Goal: Navigation & Orientation: Find specific page/section

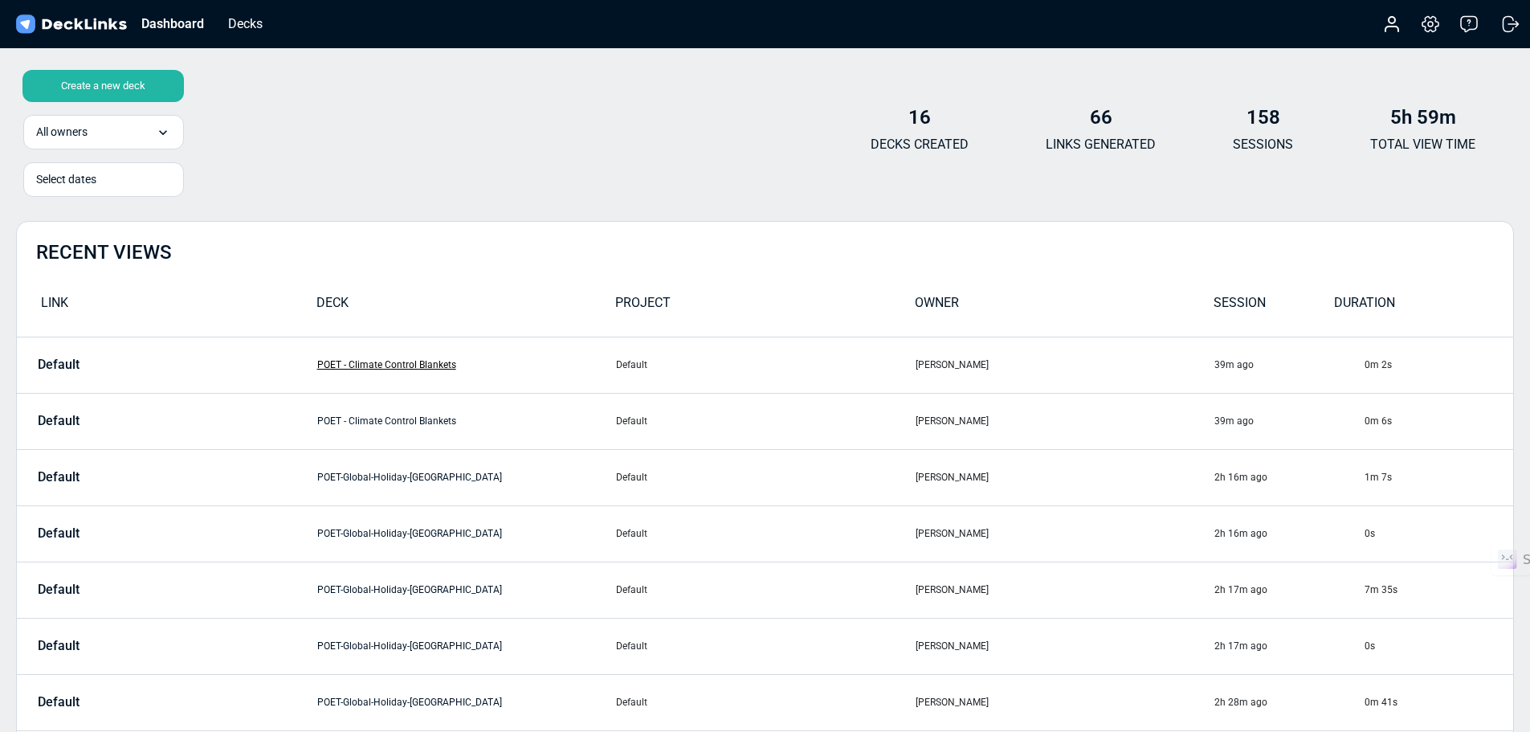
click at [345, 365] on link "POET - Climate Control Blankets" at bounding box center [386, 364] width 139 height 11
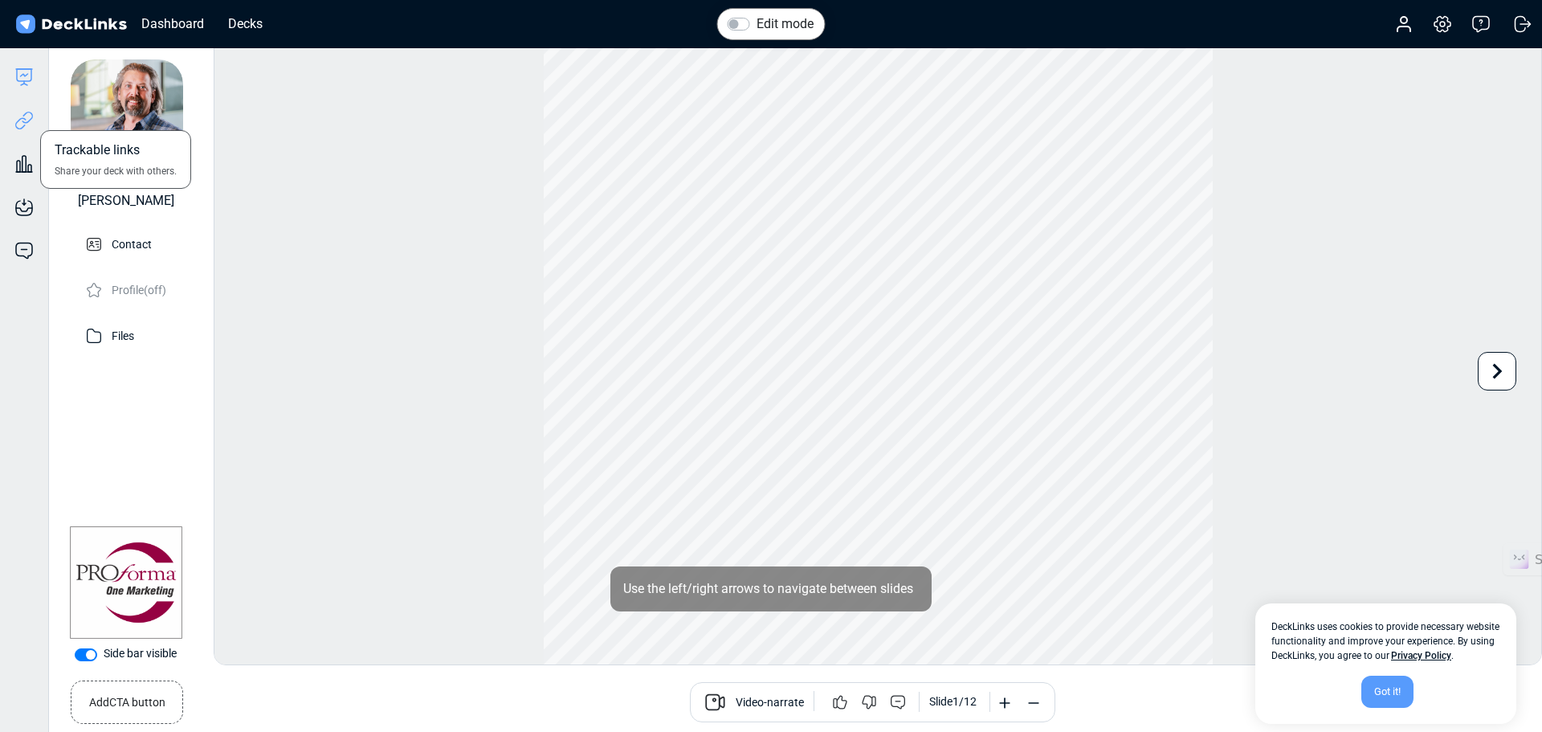
click at [27, 128] on icon at bounding box center [23, 120] width 19 height 19
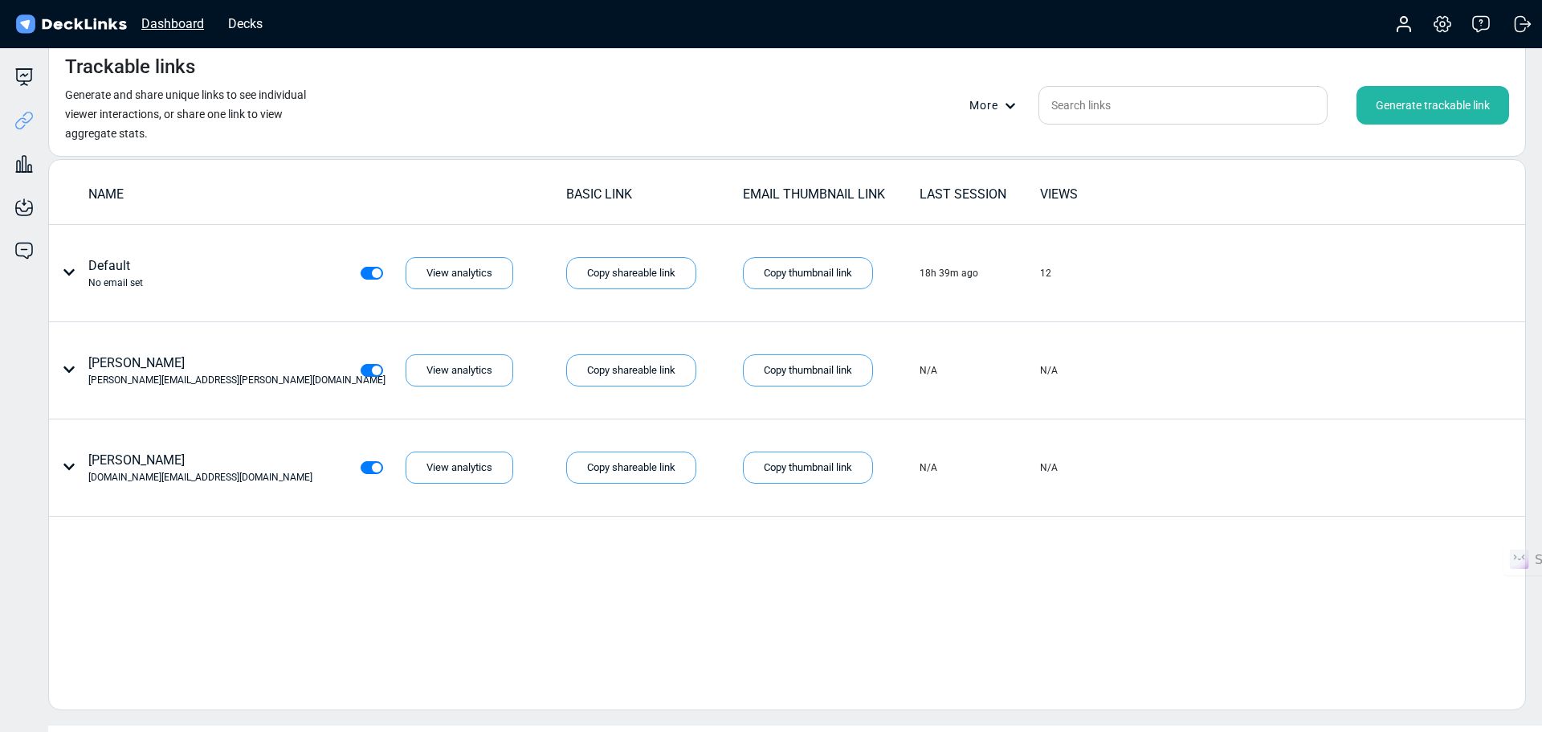
click at [145, 25] on div "Dashboard" at bounding box center [172, 24] width 79 height 20
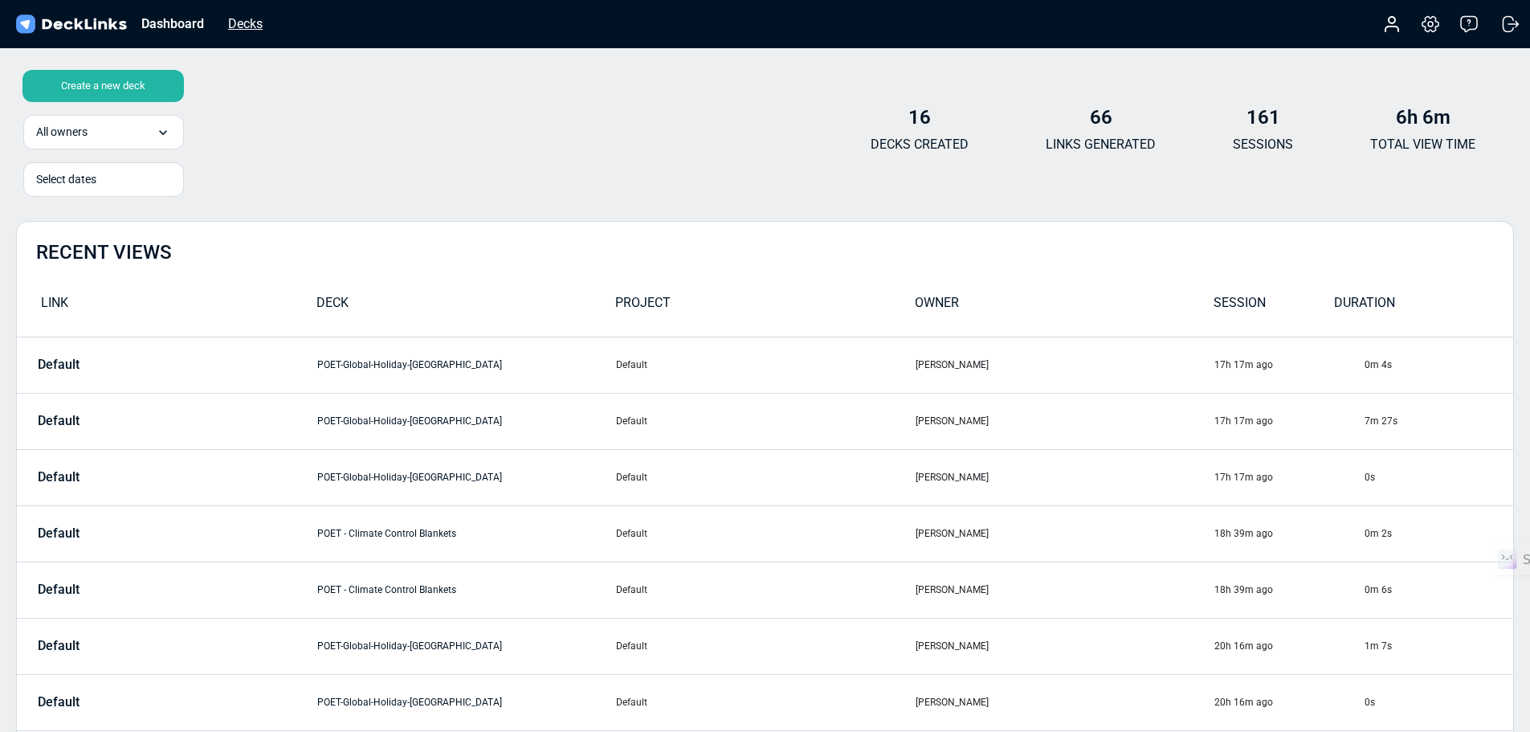
click at [240, 24] on div "Decks" at bounding box center [245, 24] width 51 height 20
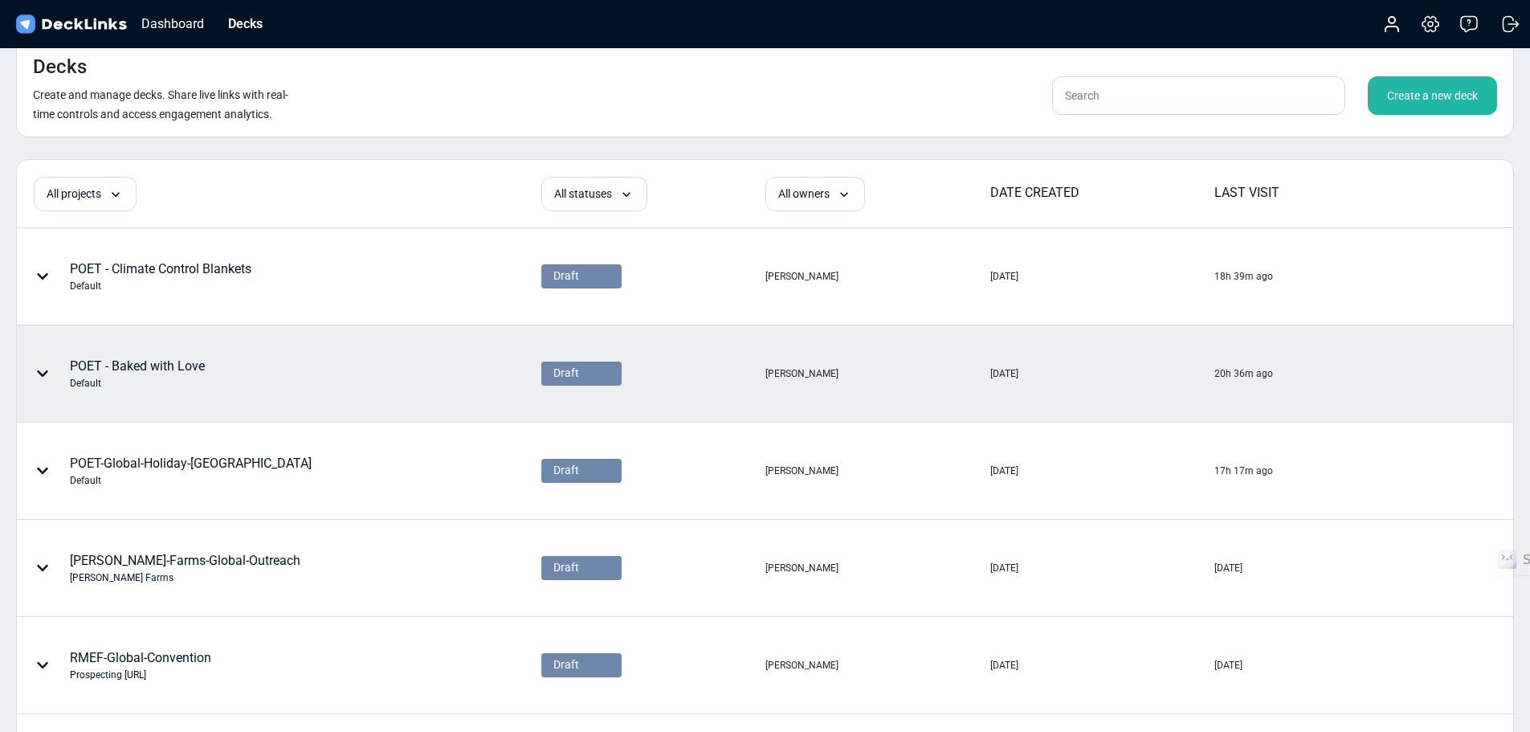
click at [144, 369] on div "POET - Baked with Love Default" at bounding box center [137, 374] width 135 height 34
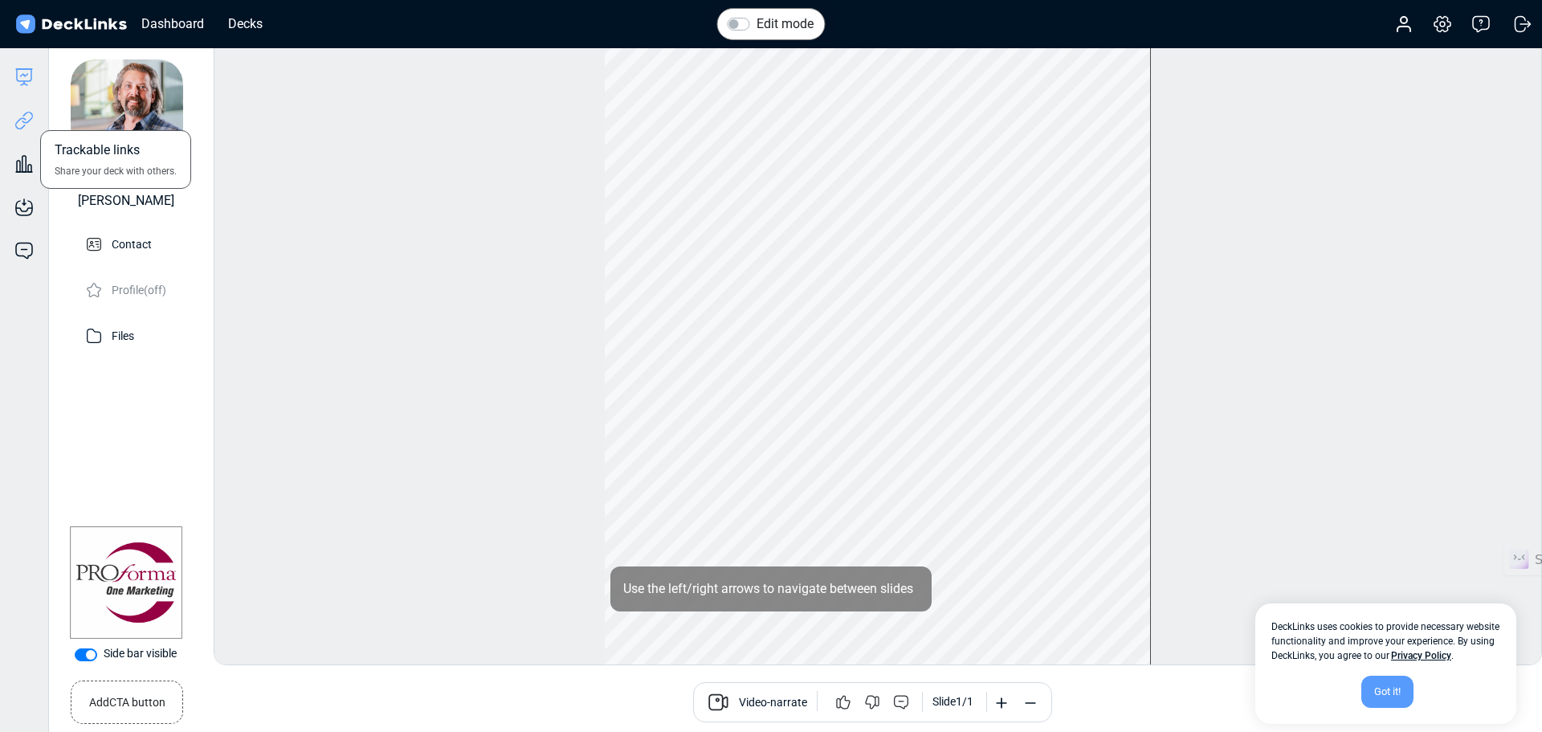
click at [31, 126] on icon at bounding box center [23, 120] width 19 height 19
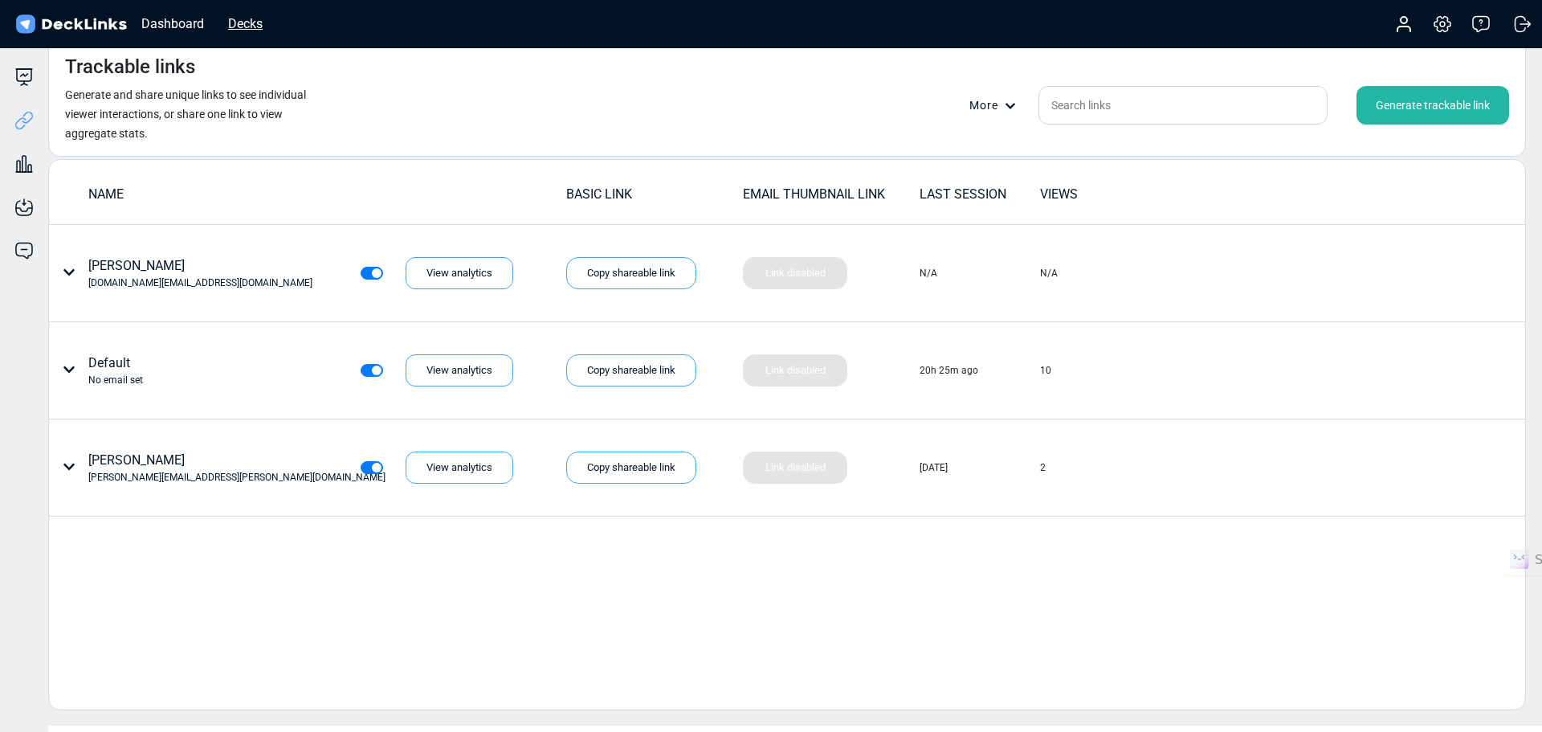
click at [232, 23] on div "Decks" at bounding box center [245, 24] width 51 height 20
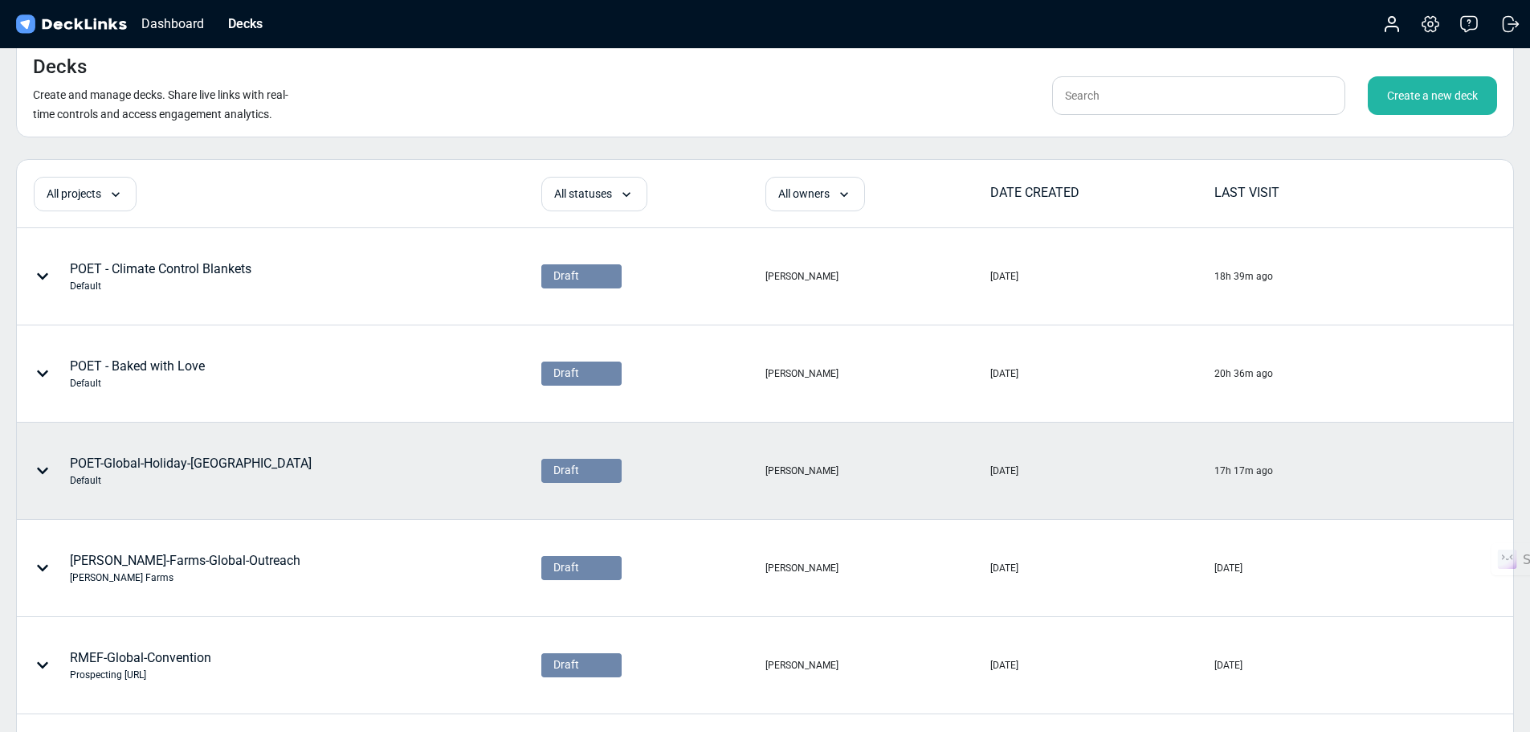
click at [132, 459] on div "POET-Global-Holiday-US Default" at bounding box center [191, 471] width 242 height 34
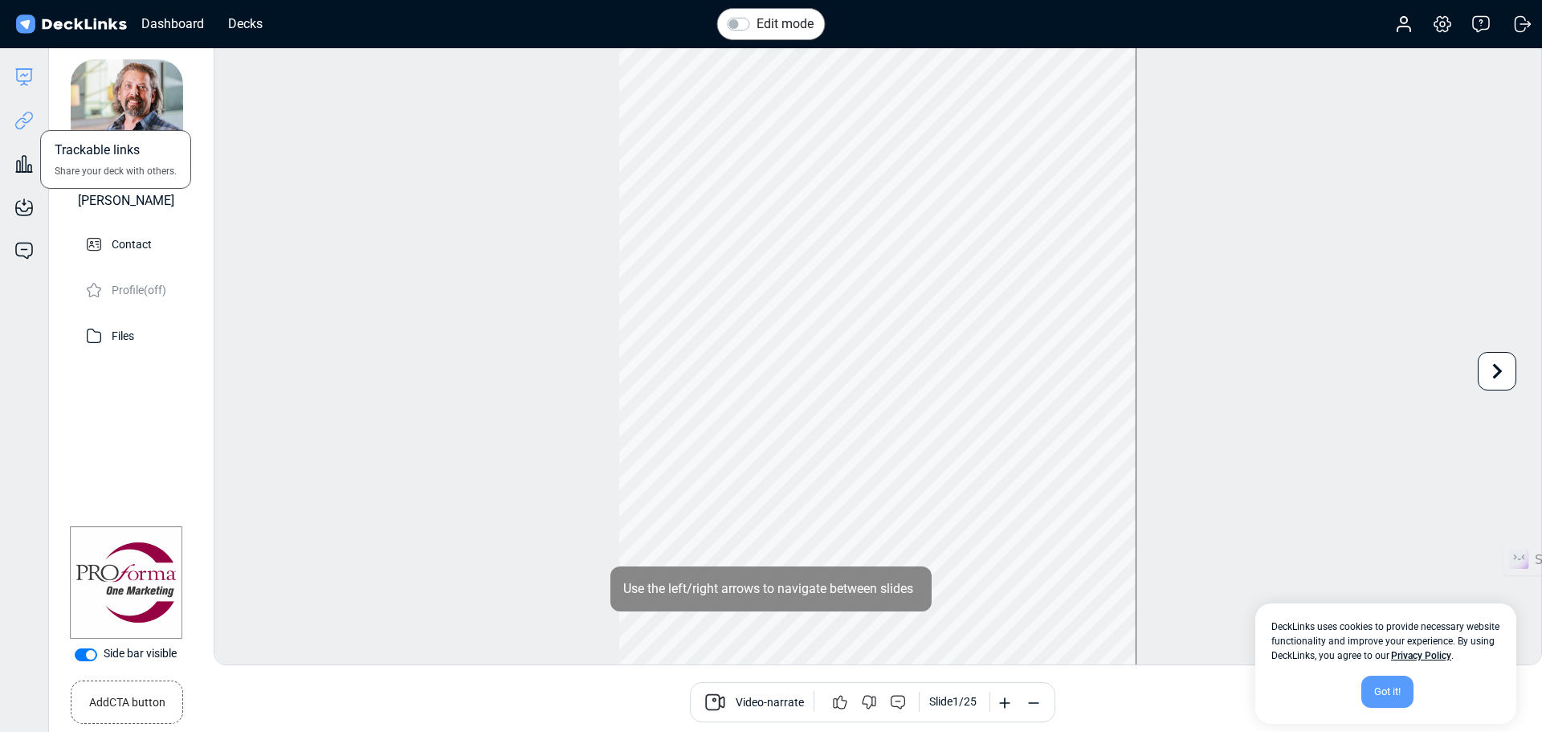
click at [33, 124] on icon at bounding box center [23, 120] width 19 height 19
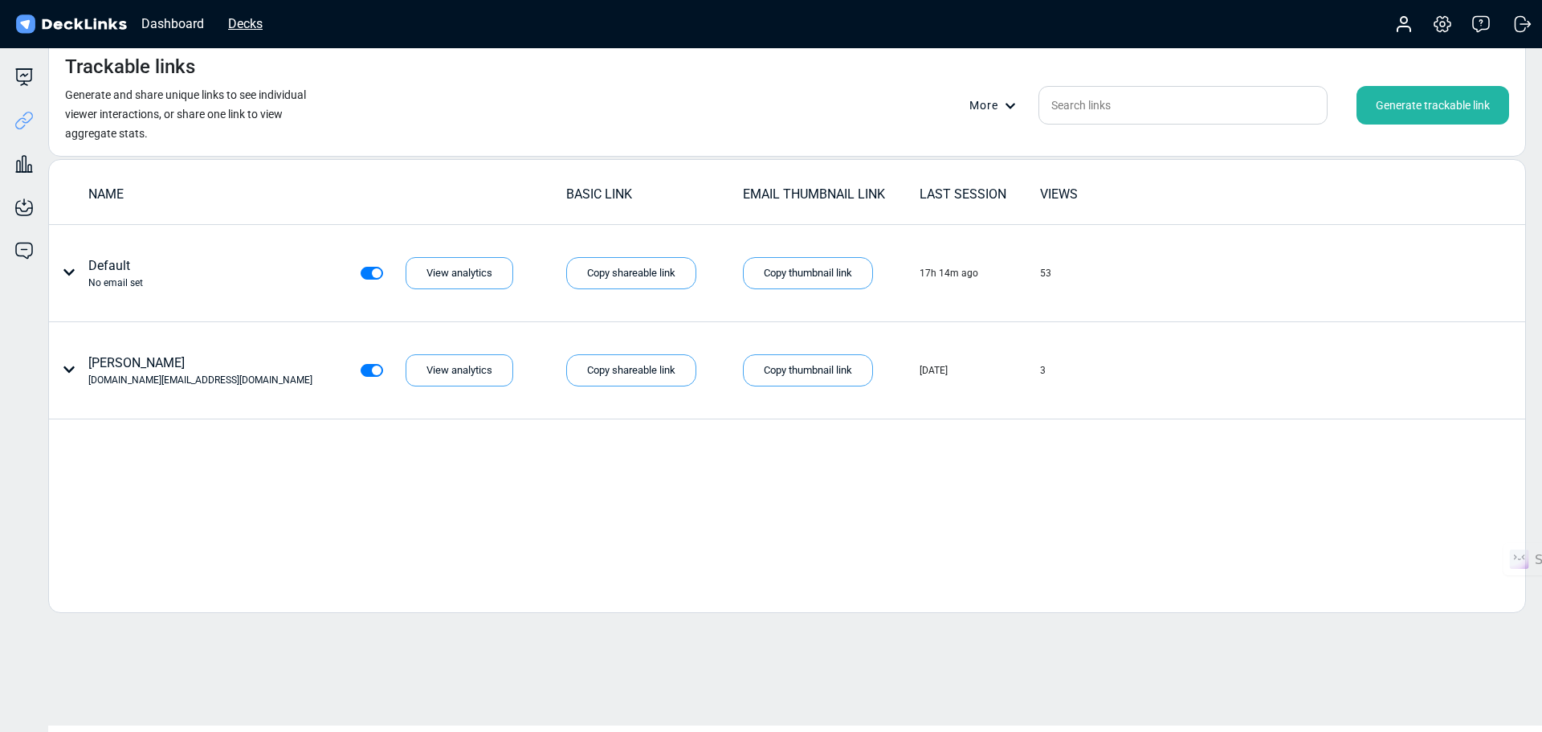
click at [251, 24] on div "Decks" at bounding box center [245, 24] width 51 height 20
